Goal: Task Accomplishment & Management: Manage account settings

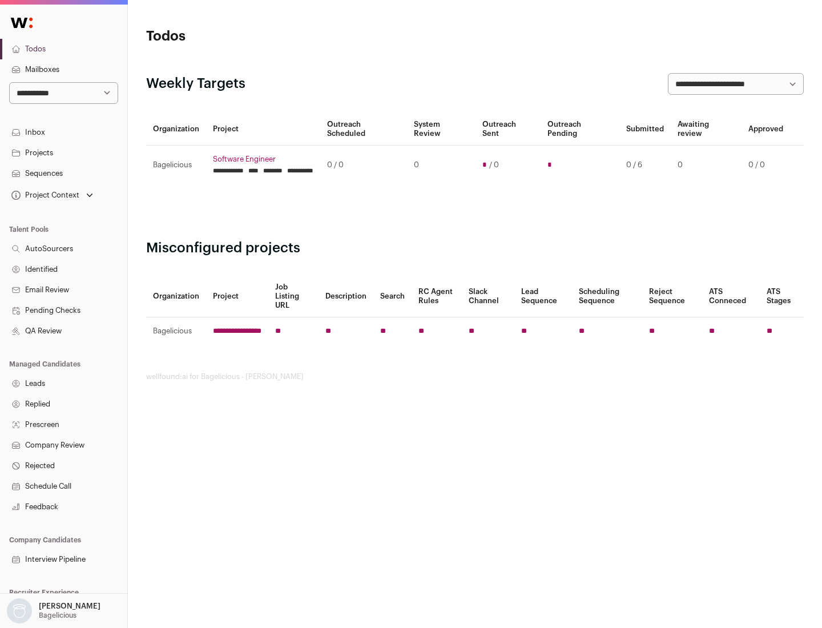
click at [63, 152] on link "Projects" at bounding box center [63, 153] width 127 height 21
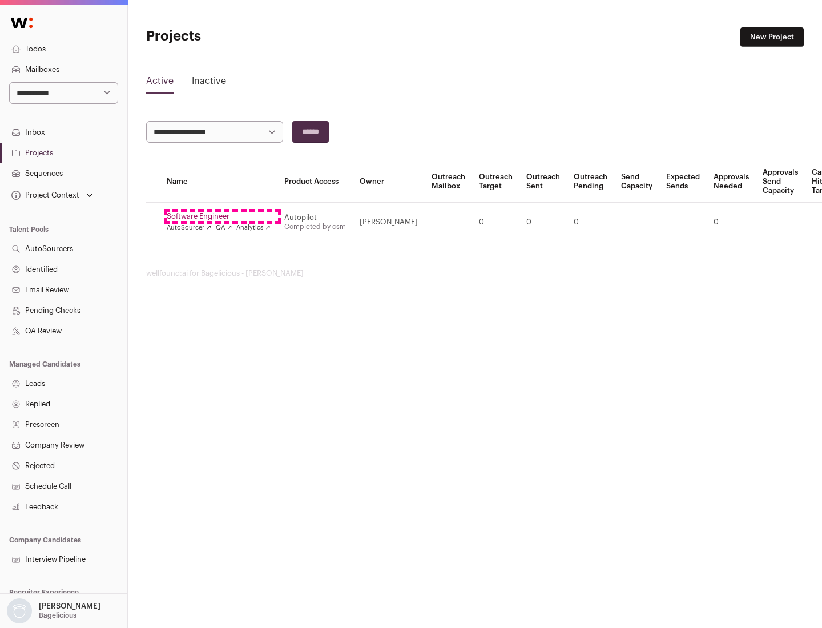
click at [222, 216] on link "Software Engineer" at bounding box center [219, 216] width 104 height 9
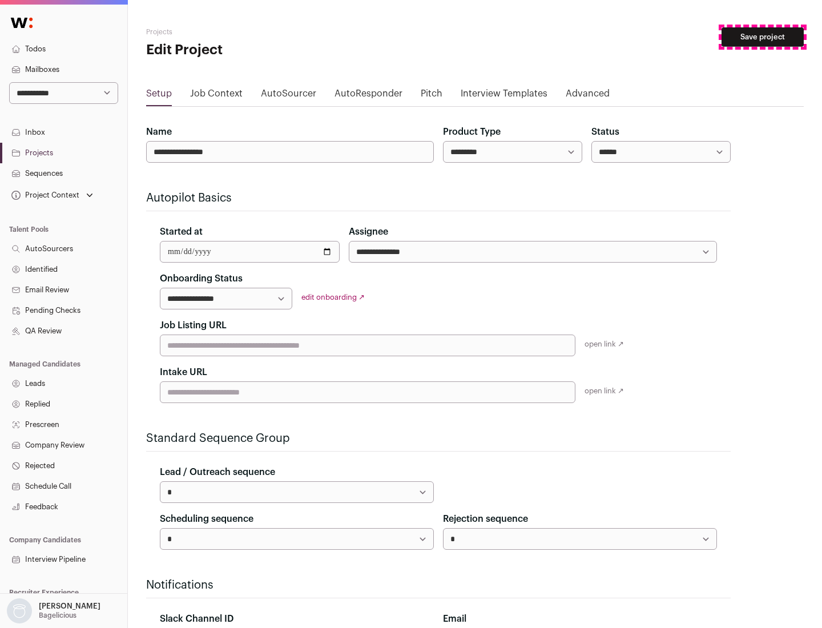
click at [763, 37] on button "Save project" at bounding box center [763, 36] width 82 height 19
